Goal: Task Accomplishment & Management: Manage account settings

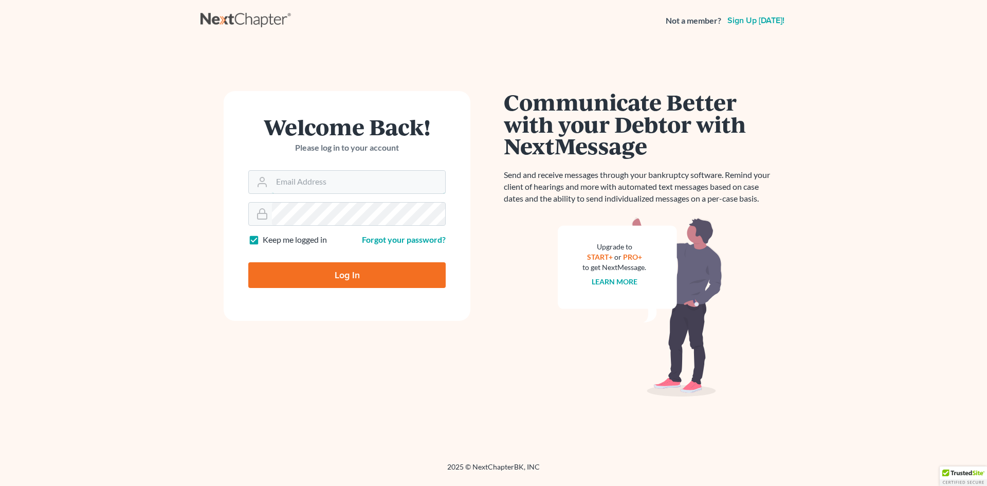
type input "[EMAIL_ADDRESS][DOMAIN_NAME]"
click at [394, 268] on input "Log In" at bounding box center [346, 275] width 197 height 26
type input "Thinking..."
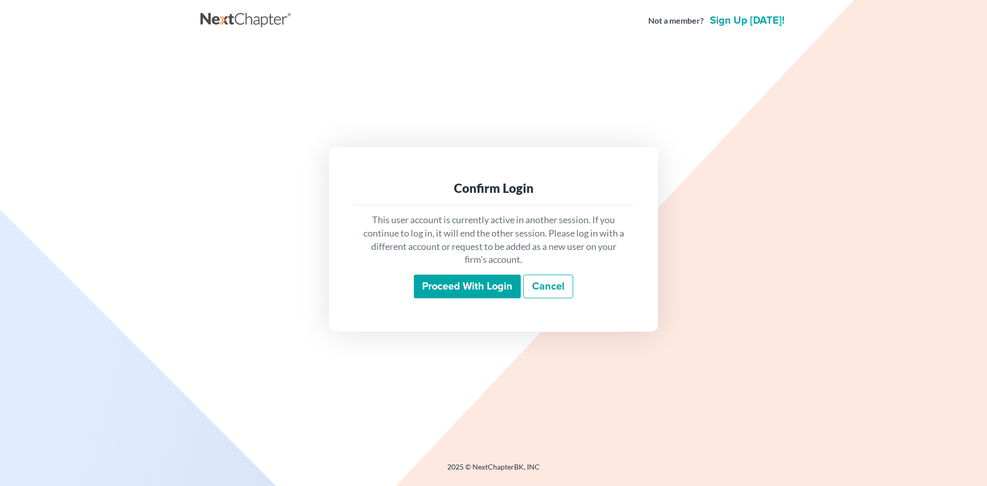
click at [547, 281] on link "Cancel" at bounding box center [548, 286] width 50 height 24
